Goal: Task Accomplishment & Management: Manage account settings

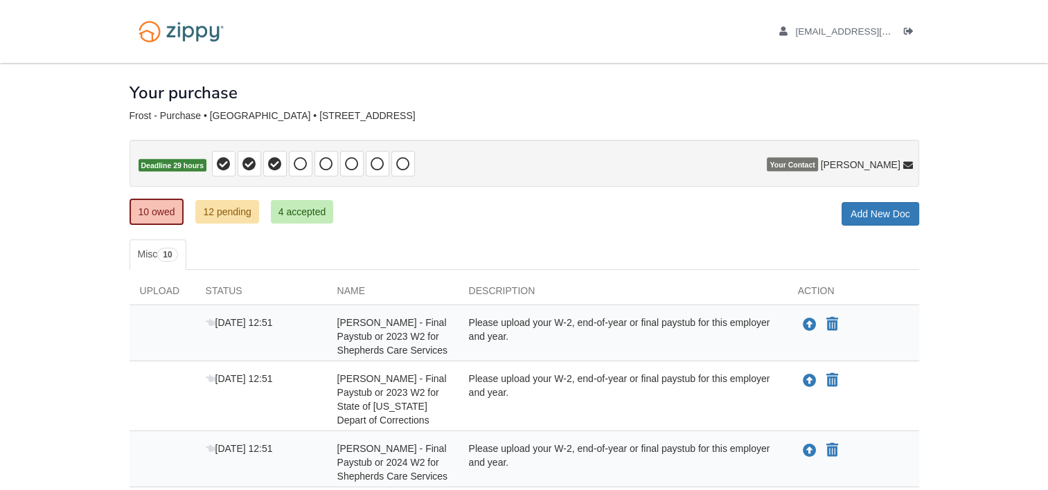
drag, startPoint x: 0, startPoint y: 0, endPoint x: 529, endPoint y: 225, distance: 575.1
click at [423, 425] on div "Aug 11 12:51 Aundrea Frost - Final Paystub or 2023 W2 for State of Michigan Dep…" at bounding box center [525, 397] width 790 height 70
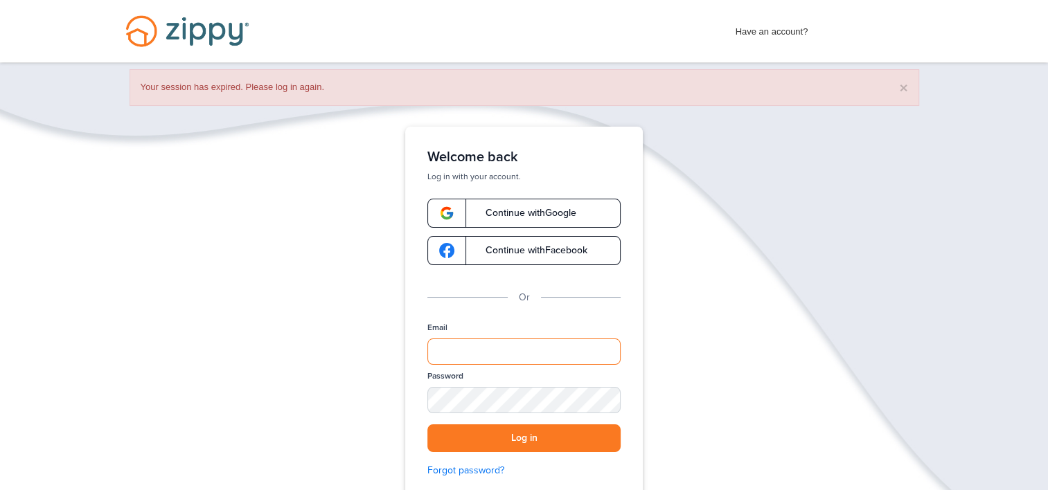
click at [492, 348] on input "Email" at bounding box center [523, 352] width 193 height 26
type input "**********"
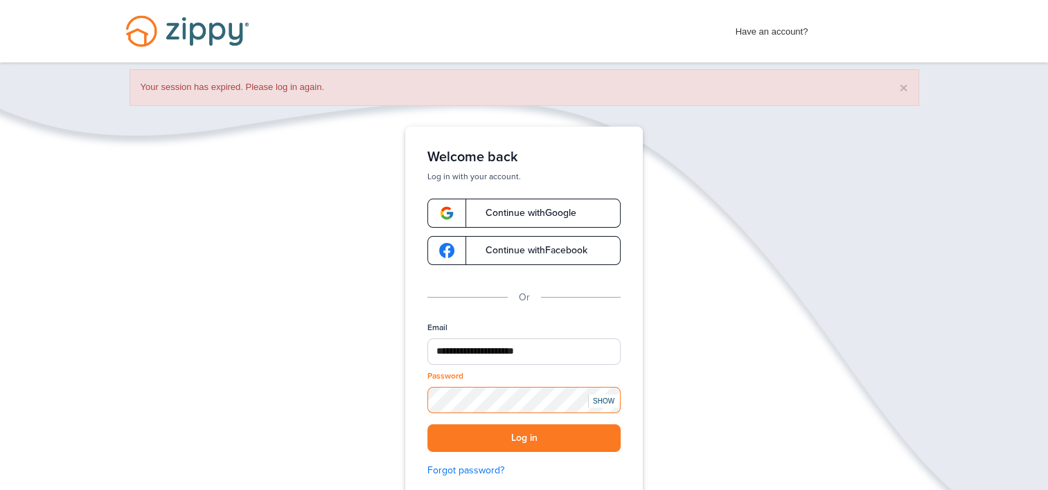
click at [427, 425] on button "Log in" at bounding box center [523, 439] width 193 height 28
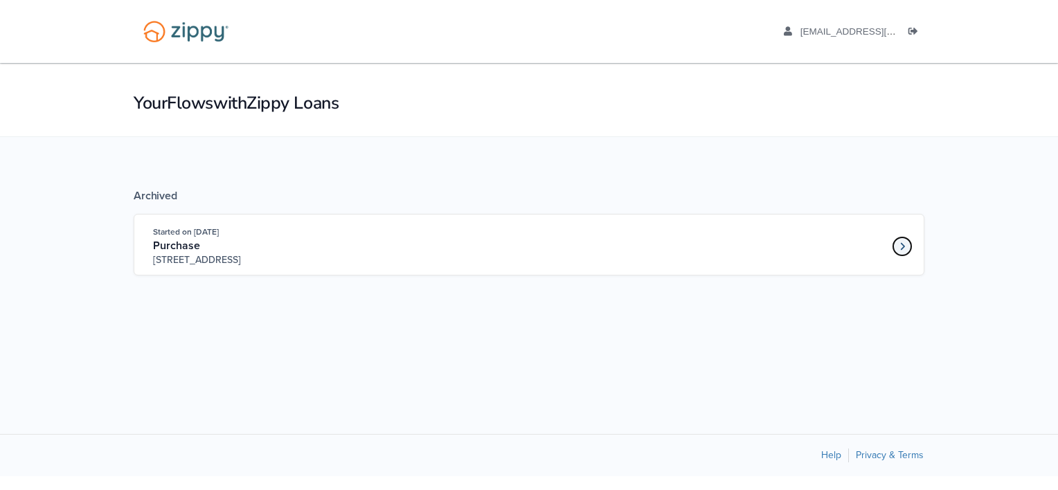
click at [903, 245] on icon "Loan number 4210367" at bounding box center [902, 247] width 5 height 10
click at [914, 30] on icon "Log out" at bounding box center [914, 32] width 10 height 10
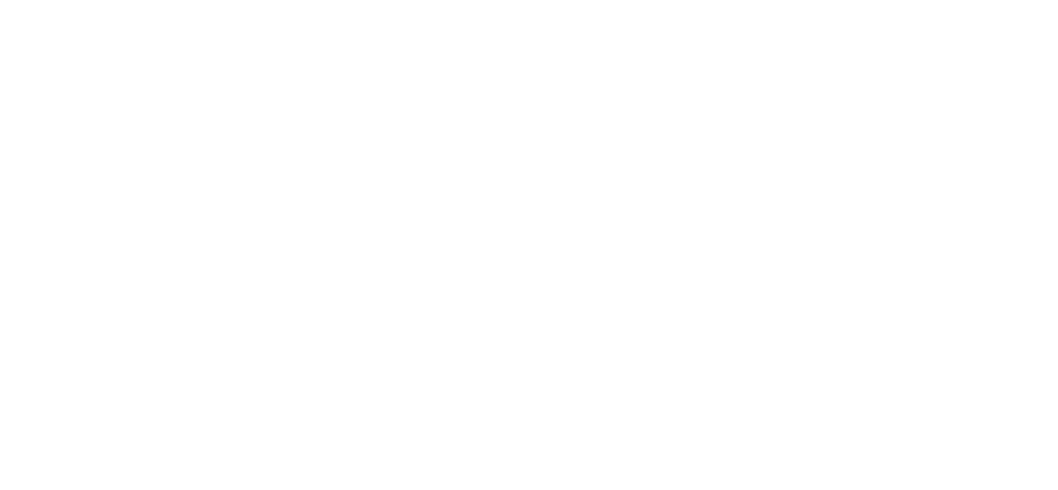
click at [0, 0] on div "Have an account? Apply Now" at bounding box center [0, 0] width 0 height 0
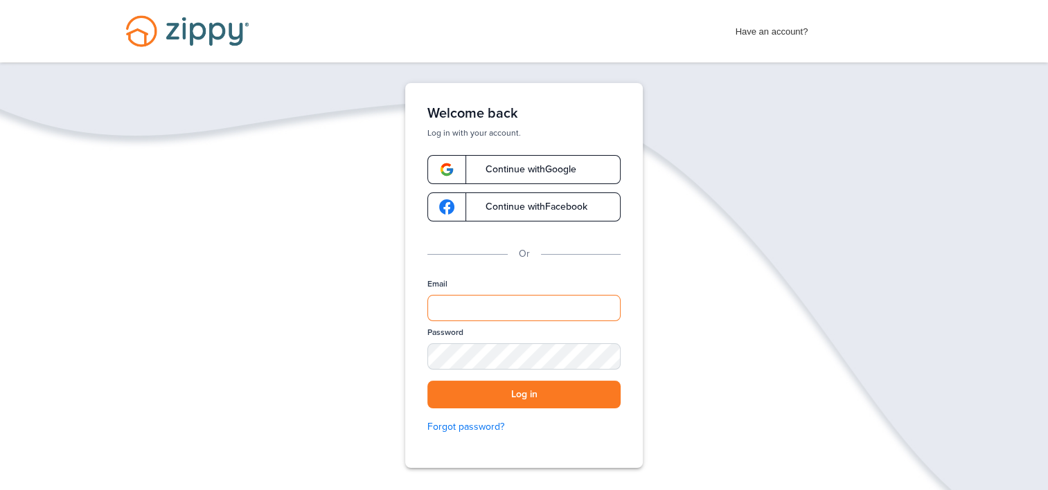
click at [524, 310] on input "Email" at bounding box center [523, 308] width 193 height 26
type input "**********"
click at [427, 381] on button "Log in" at bounding box center [523, 395] width 193 height 28
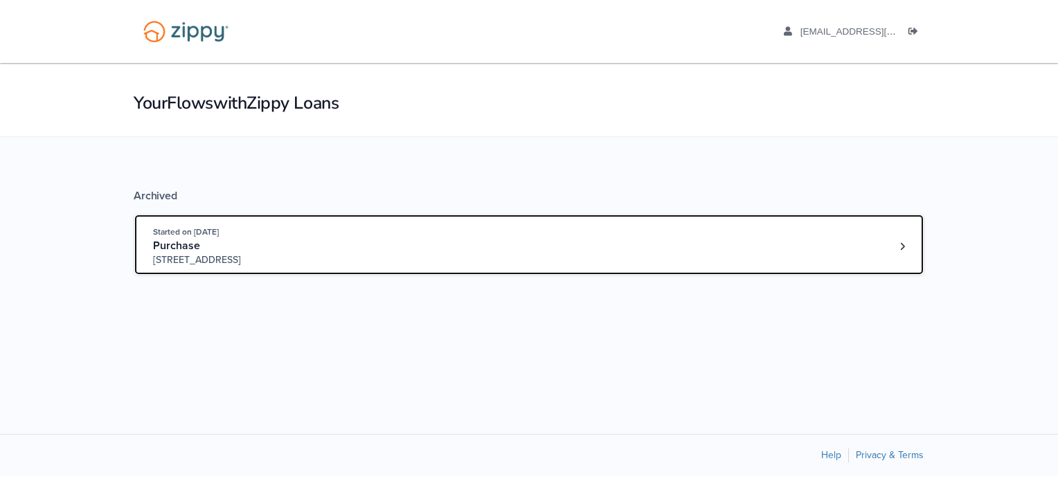
drag, startPoint x: 902, startPoint y: 247, endPoint x: 602, endPoint y: 258, distance: 300.1
drag, startPoint x: 602, startPoint y: 258, endPoint x: 172, endPoint y: 233, distance: 430.2
click at [172, 233] on span "Started on [DATE]" at bounding box center [186, 232] width 66 height 10
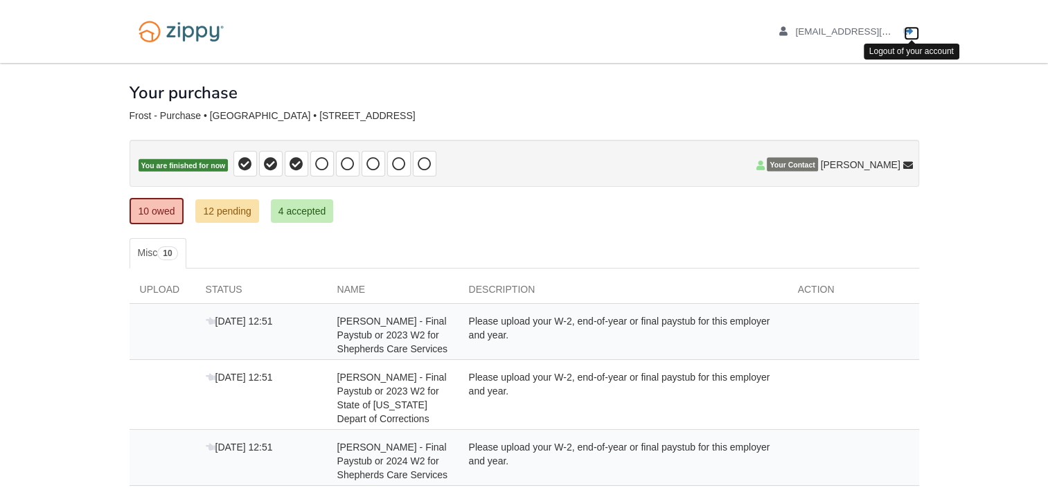
click at [908, 29] on icon "Log out" at bounding box center [909, 32] width 10 height 10
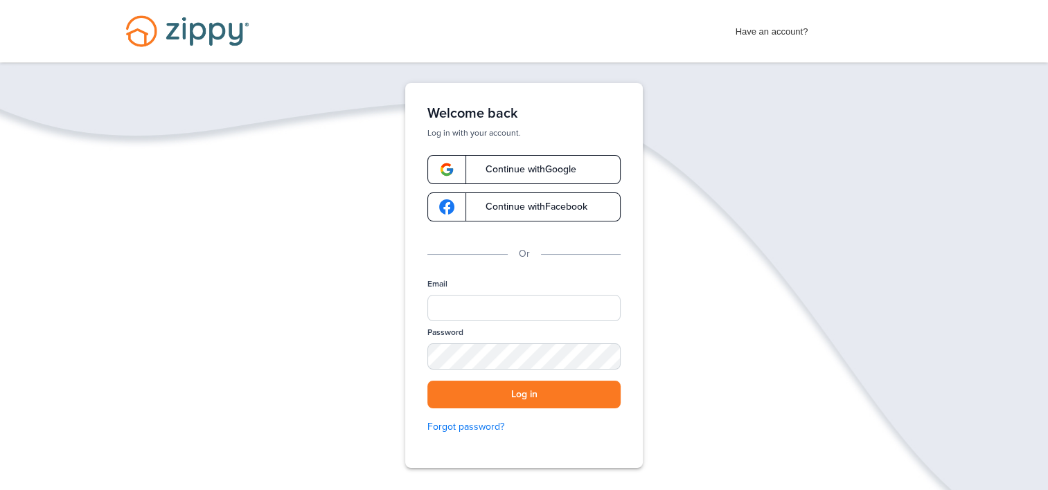
click at [57, 265] on div "Verify your Email We just resent an email with a link to set your password to .…" at bounding box center [524, 318] width 1048 height 471
